Goal: Answer question/provide support

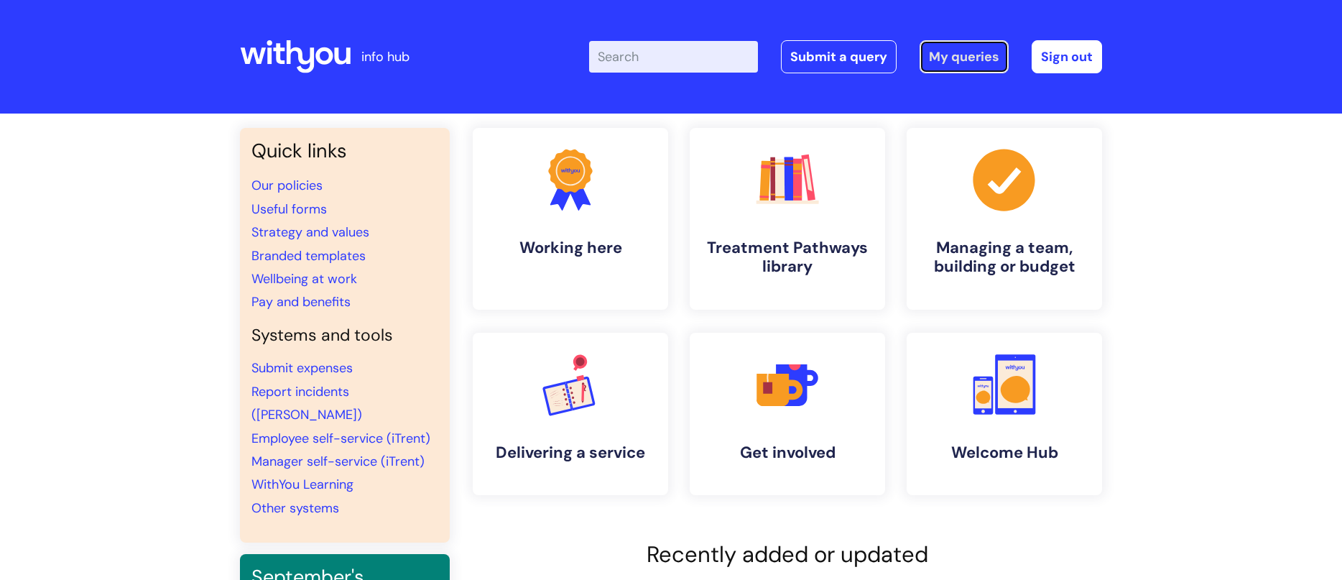
click at [964, 51] on link "My queries" at bounding box center [964, 56] width 89 height 33
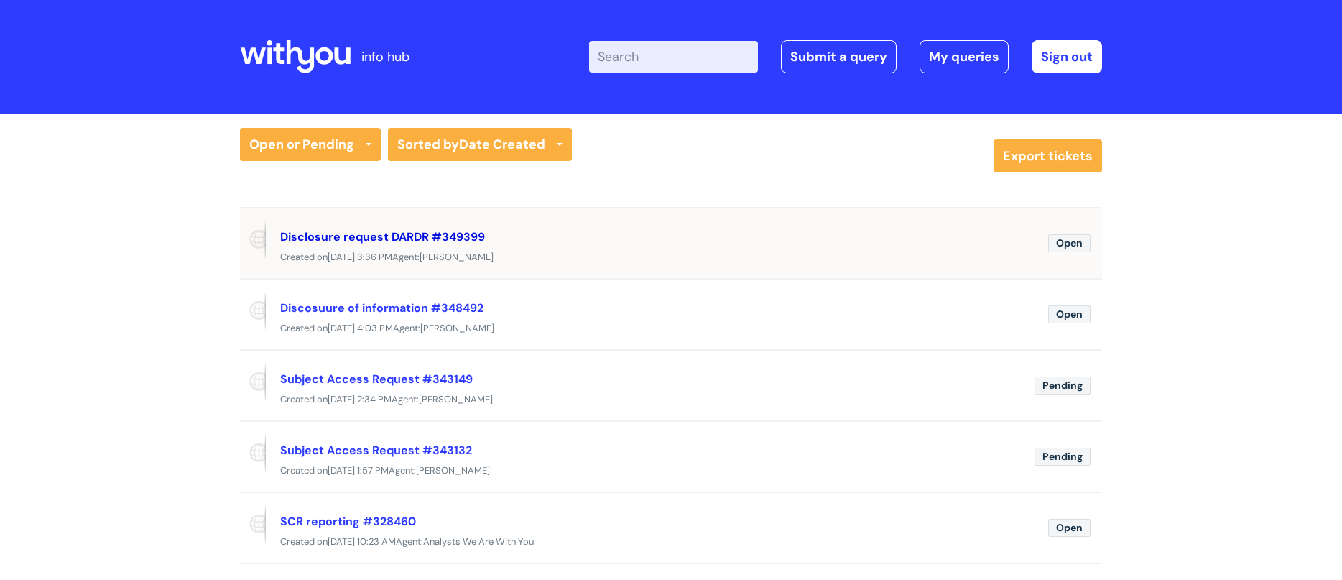
click at [377, 231] on link "Disclosure request DARDR #349399" at bounding box center [382, 236] width 205 height 15
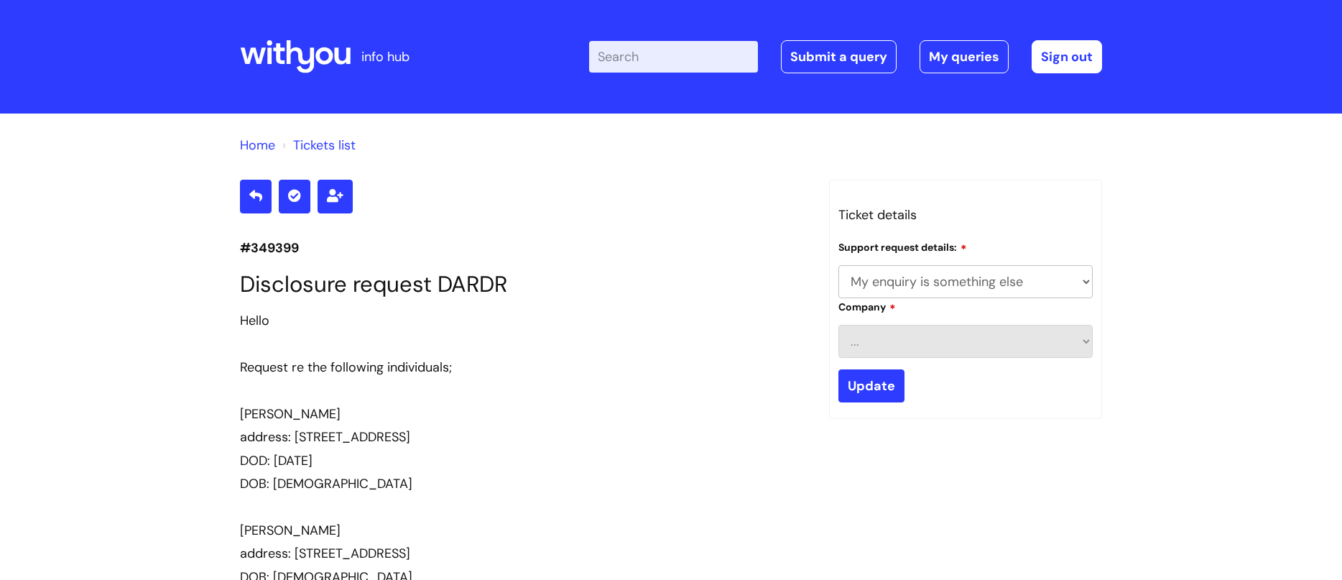
select select "My enquiry is something else"
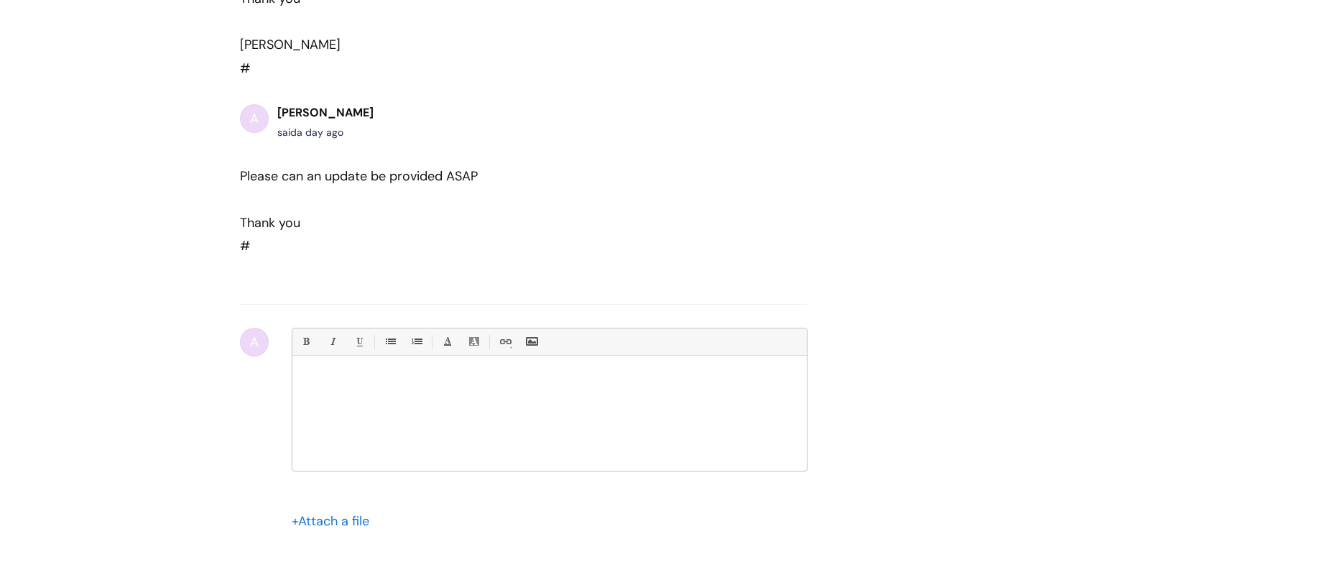
scroll to position [929, 0]
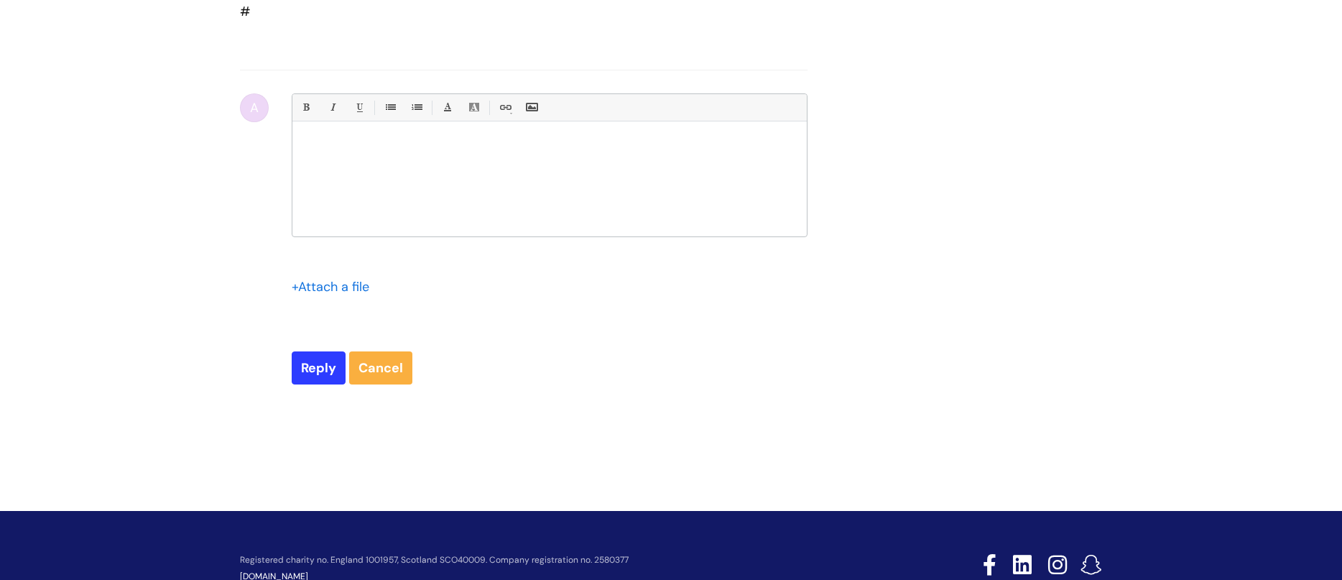
click at [327, 157] on div at bounding box center [549, 183] width 514 height 108
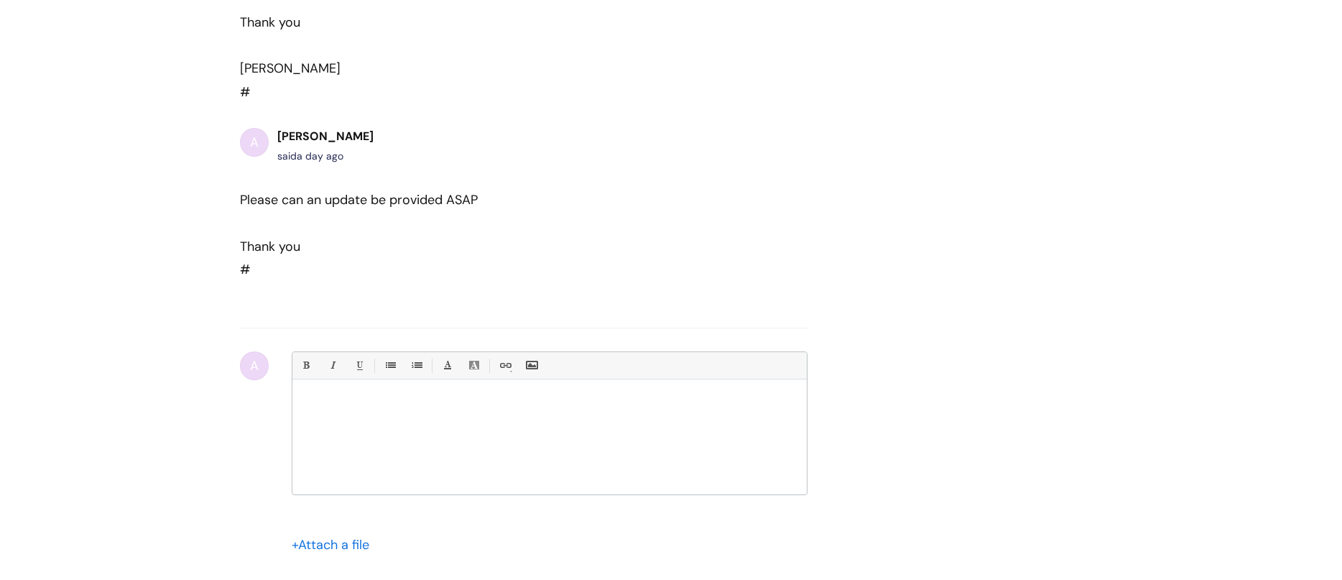
scroll to position [714, 0]
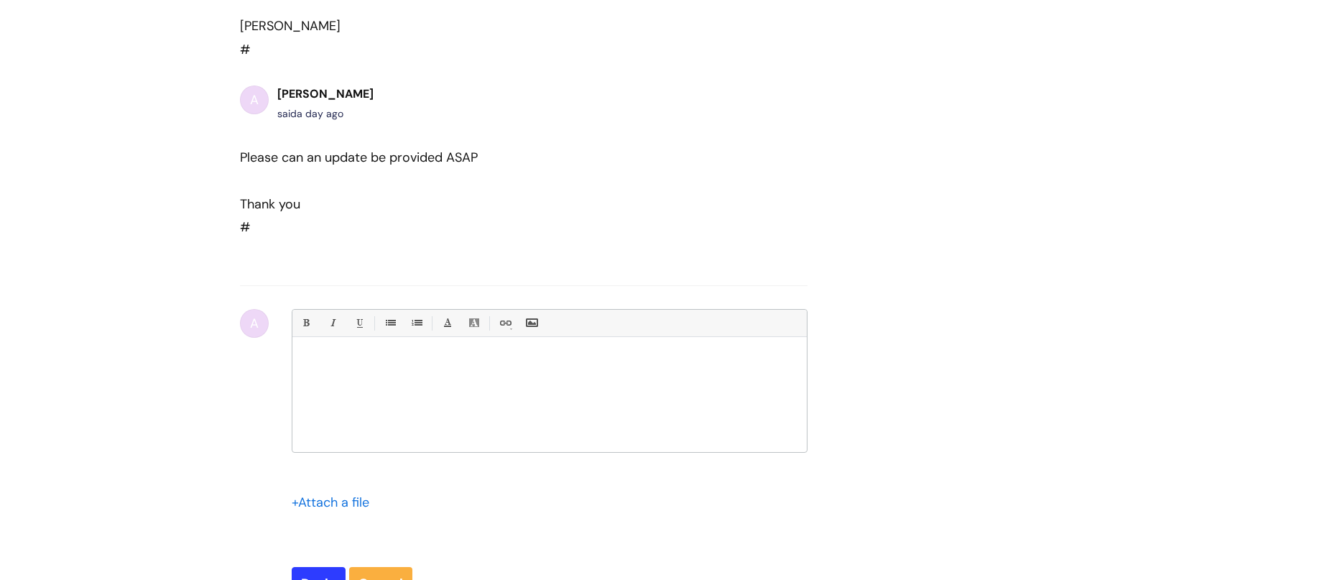
click at [355, 366] on p at bounding box center [549, 361] width 493 height 13
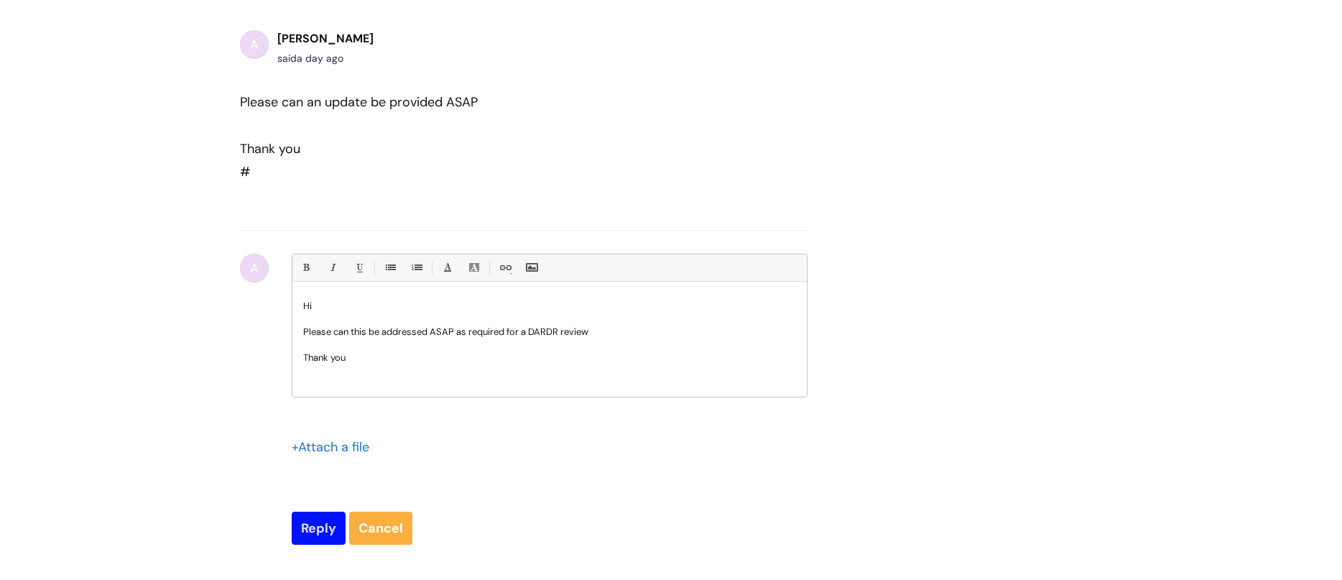
scroll to position [785, 0]
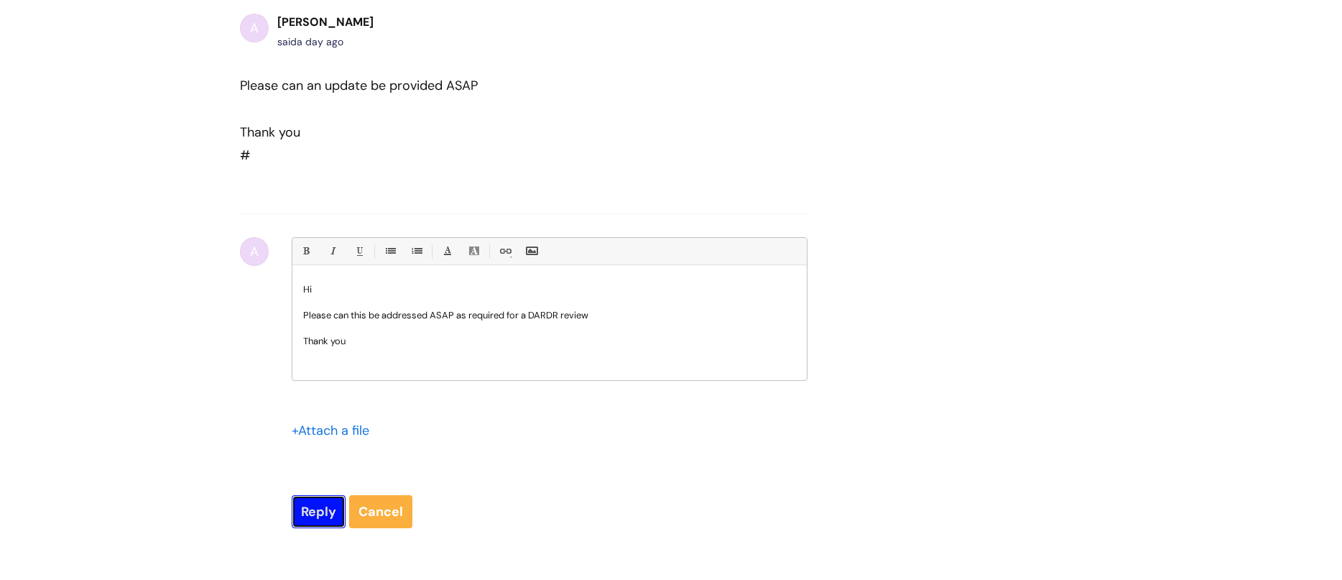
click at [321, 511] on input "Reply" at bounding box center [319, 511] width 54 height 33
type input "Please Wait..."
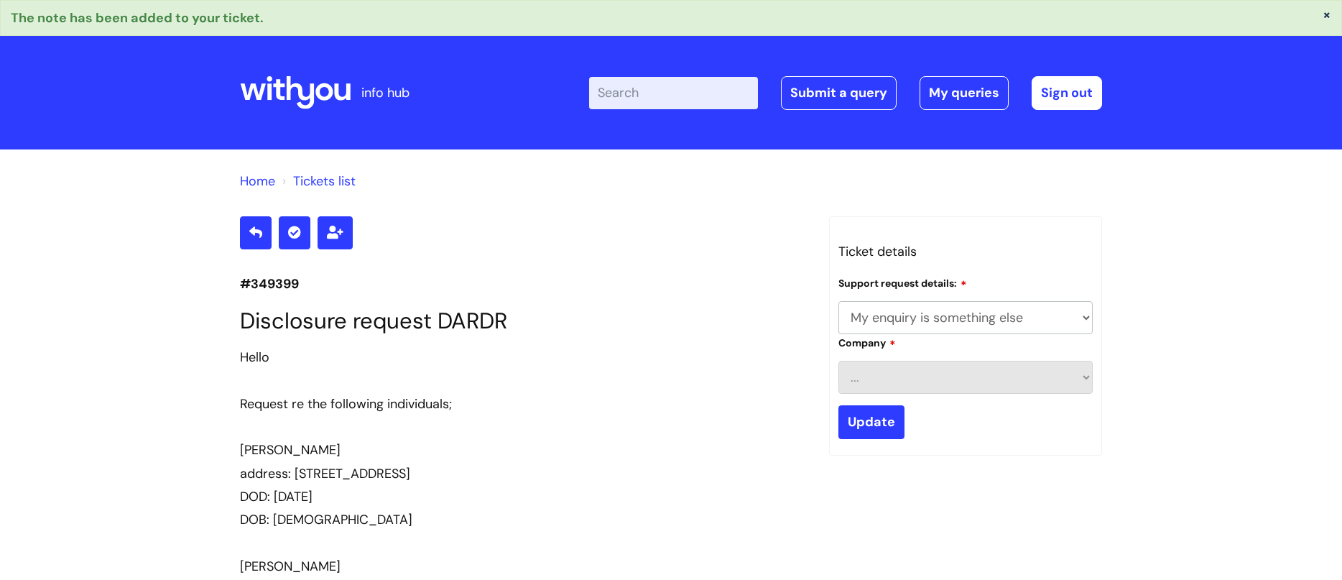
select select "My enquiry is something else"
click at [946, 95] on link "My queries" at bounding box center [964, 92] width 89 height 33
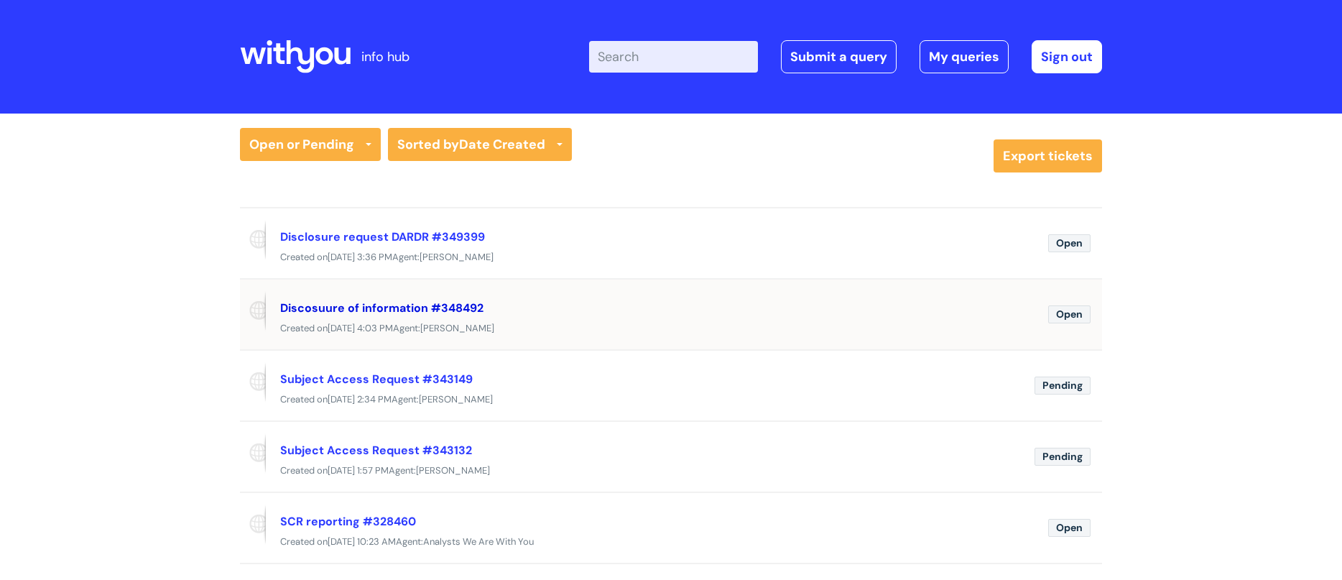
click at [410, 305] on link "Discosuure of information #348492" at bounding box center [381, 307] width 203 height 15
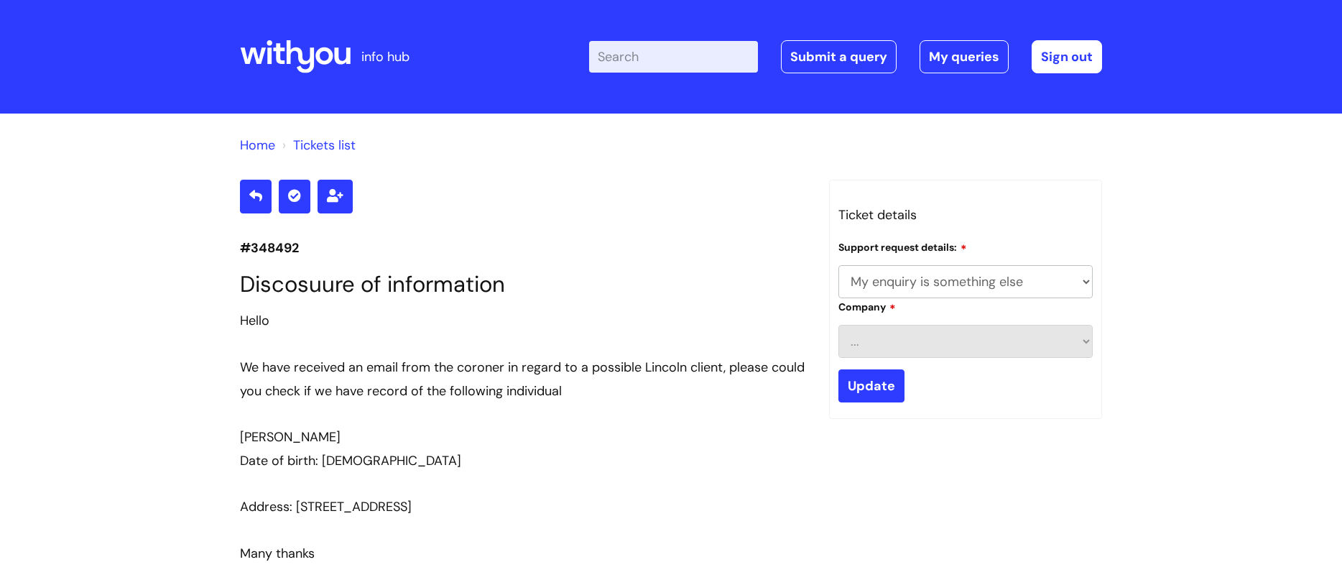
select select "My enquiry is something else"
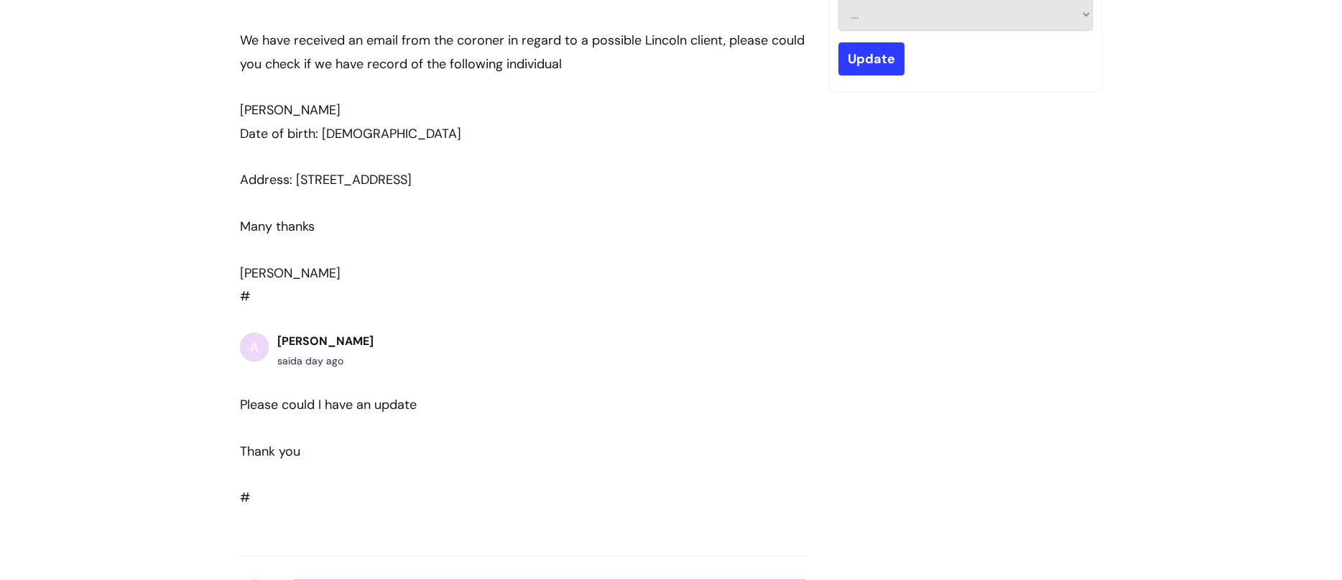
scroll to position [597, 0]
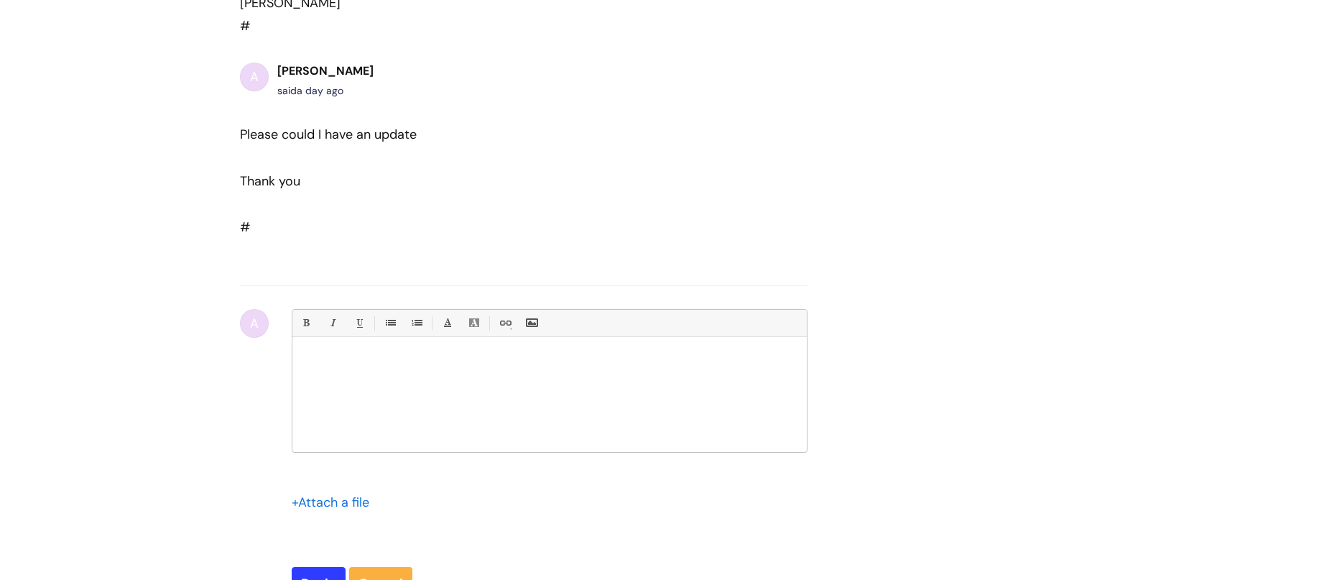
click at [381, 373] on div at bounding box center [549, 398] width 514 height 108
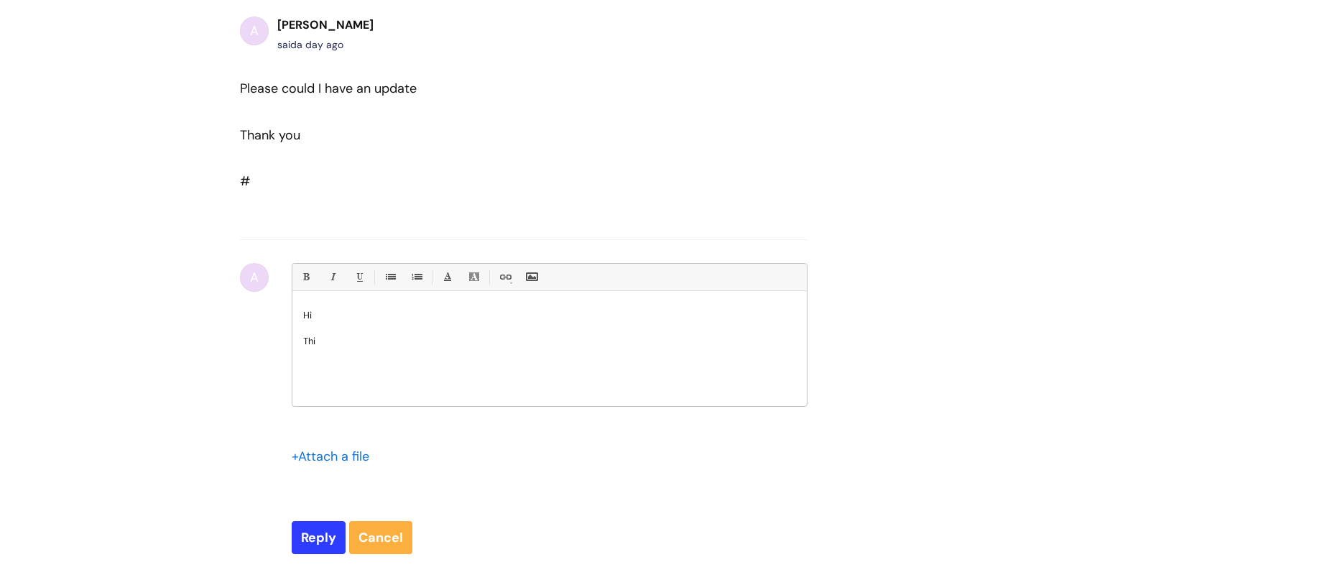
scroll to position [669, 0]
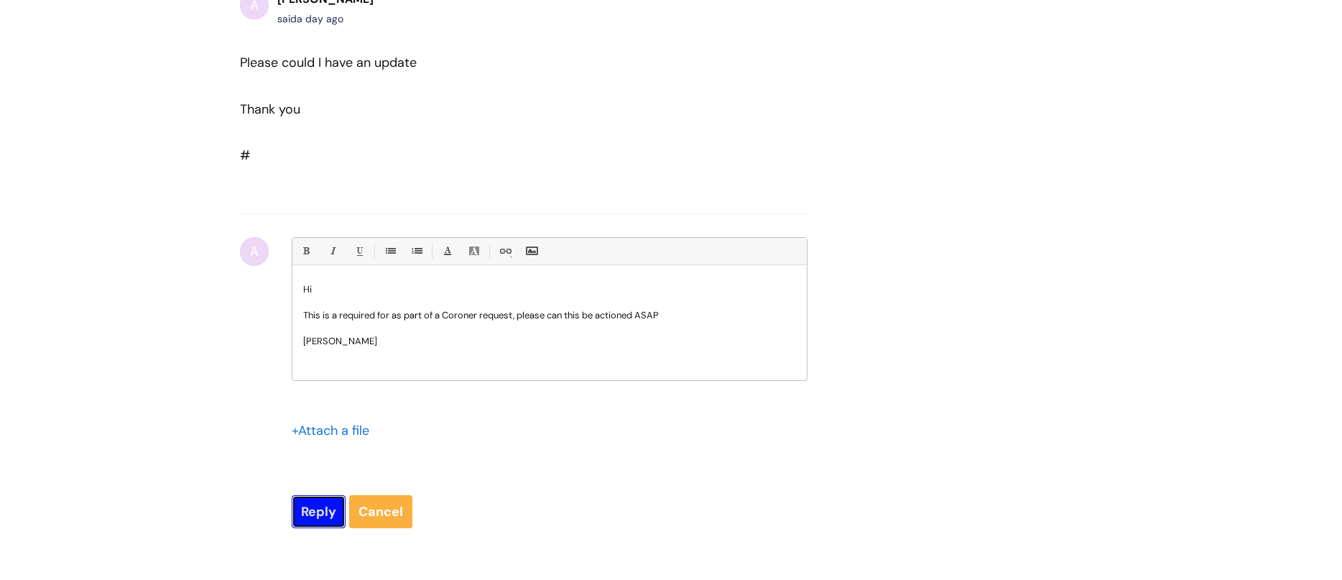
click at [321, 512] on input "Reply" at bounding box center [319, 511] width 54 height 33
type input "Please Wait..."
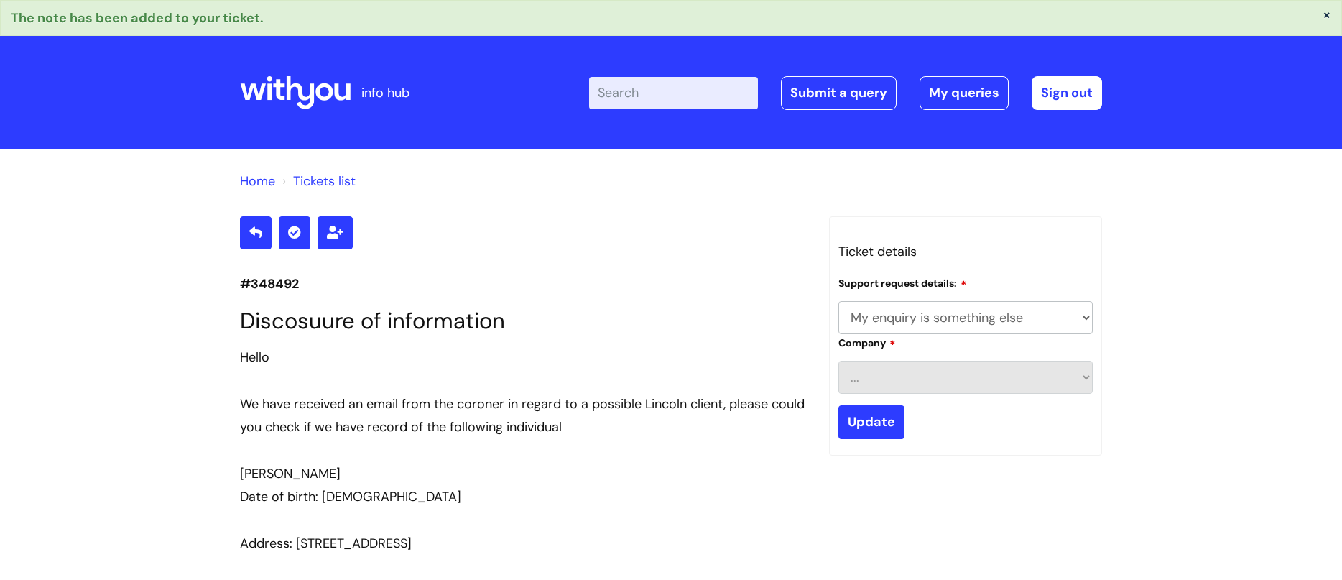
select select "My enquiry is something else"
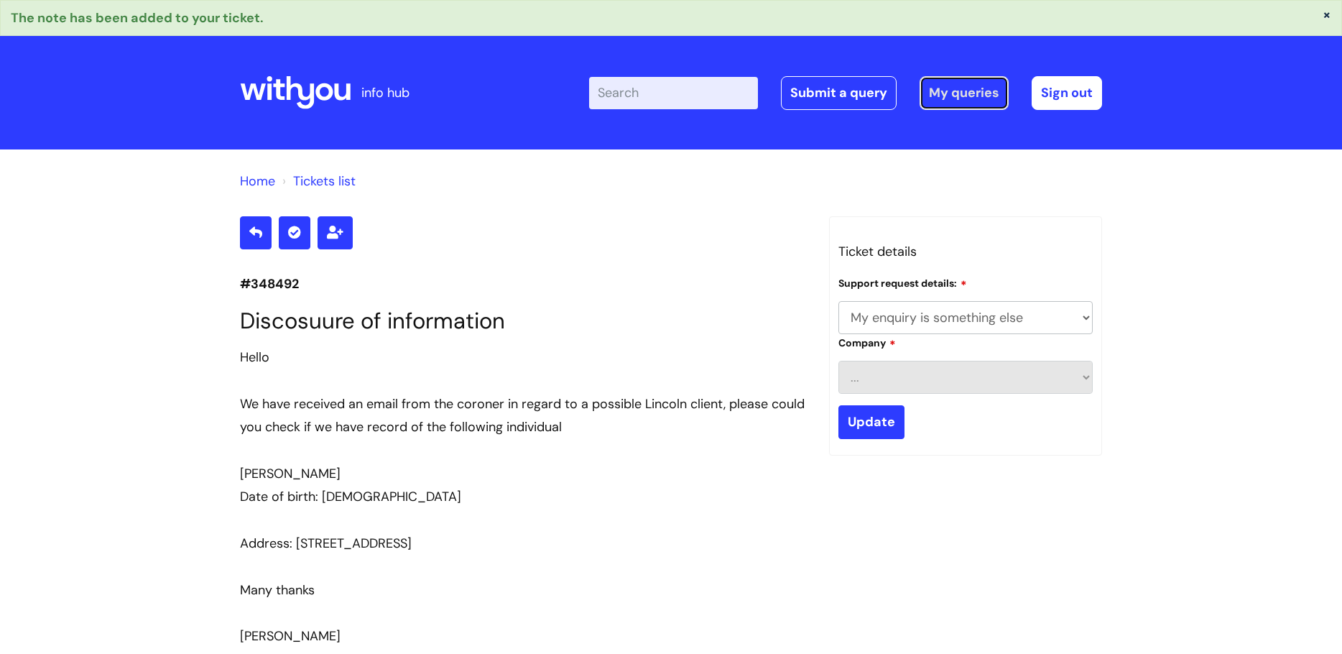
click at [947, 99] on link "My queries" at bounding box center [964, 92] width 89 height 33
